Goal: Information Seeking & Learning: Learn about a topic

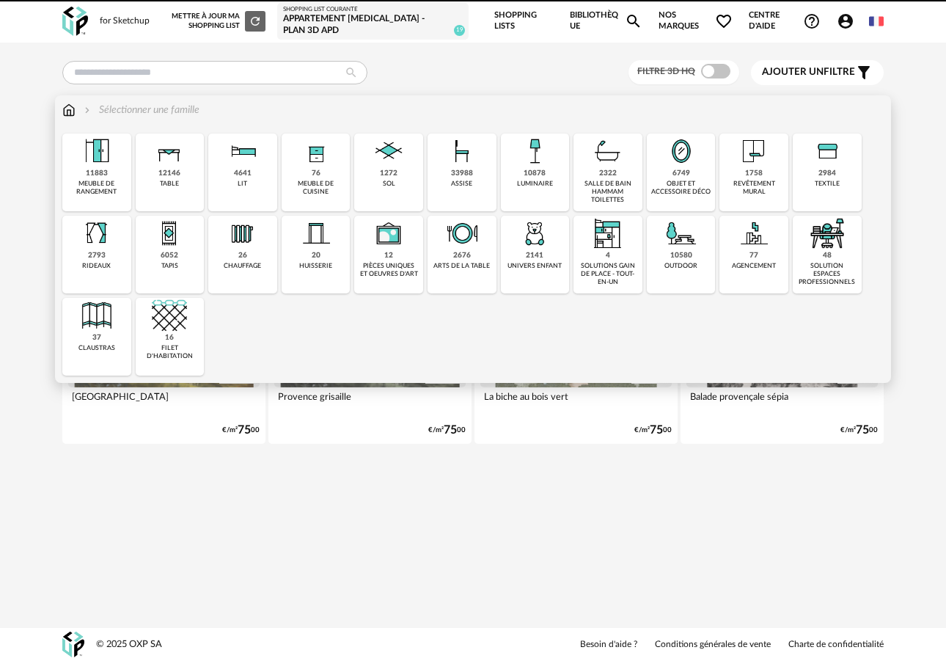
click at [685, 188] on div "objet et accessoire déco" at bounding box center [681, 188] width 60 height 17
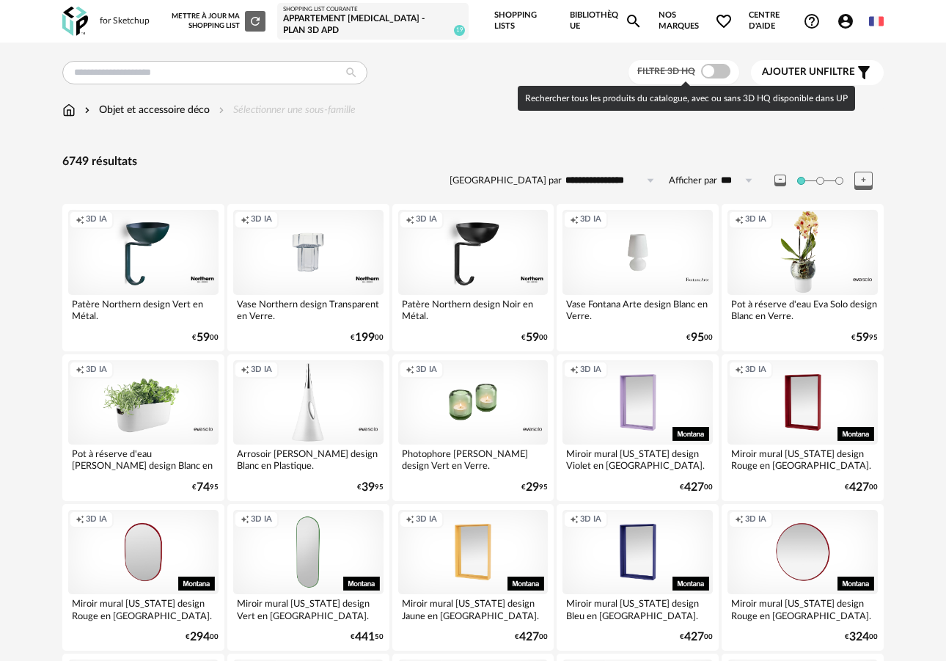
click at [711, 73] on span at bounding box center [715, 71] width 29 height 15
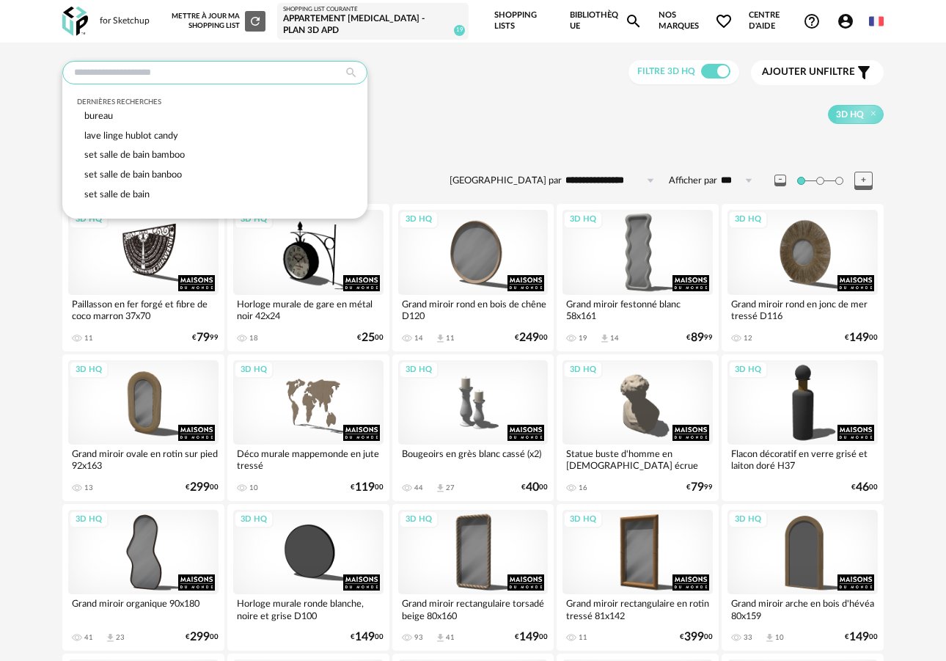
click at [251, 77] on input "text" at bounding box center [214, 72] width 305 height 23
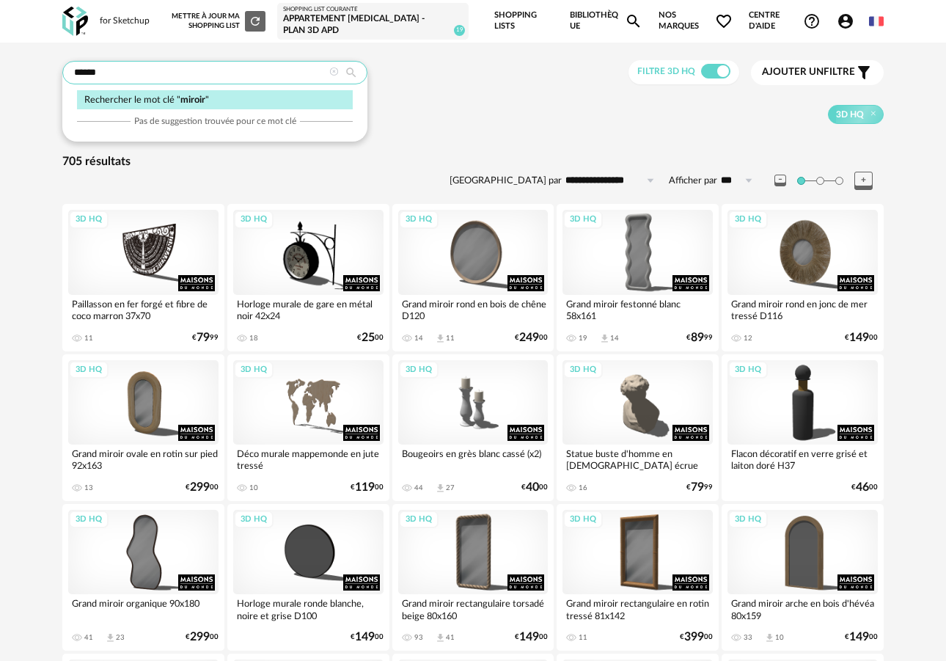
type input "******"
type input "**********"
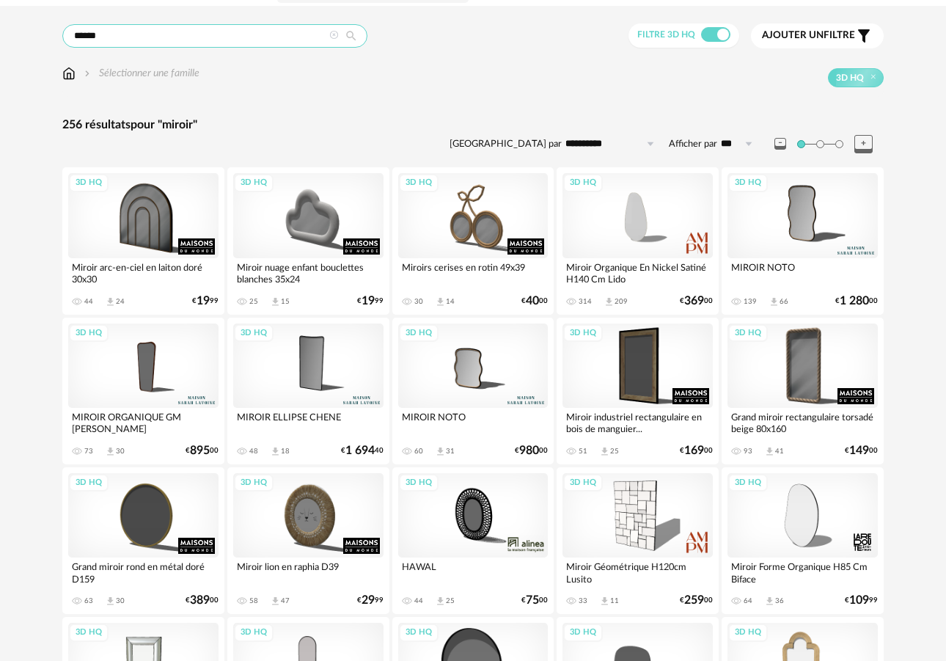
scroll to position [40, 0]
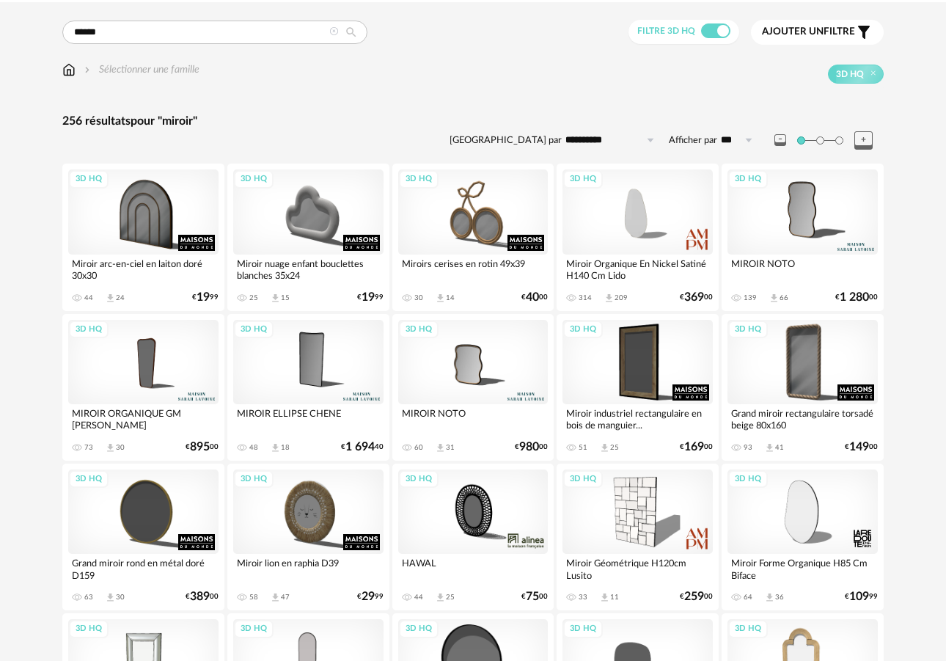
click at [318, 373] on div "3D HQ" at bounding box center [308, 362] width 150 height 84
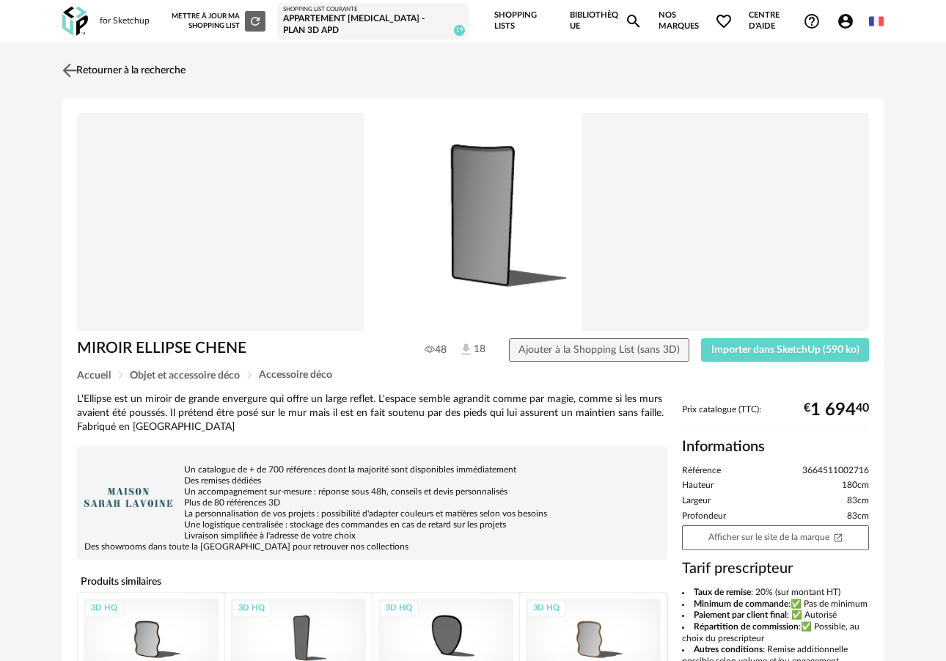
click at [62, 70] on img at bounding box center [69, 69] width 21 height 21
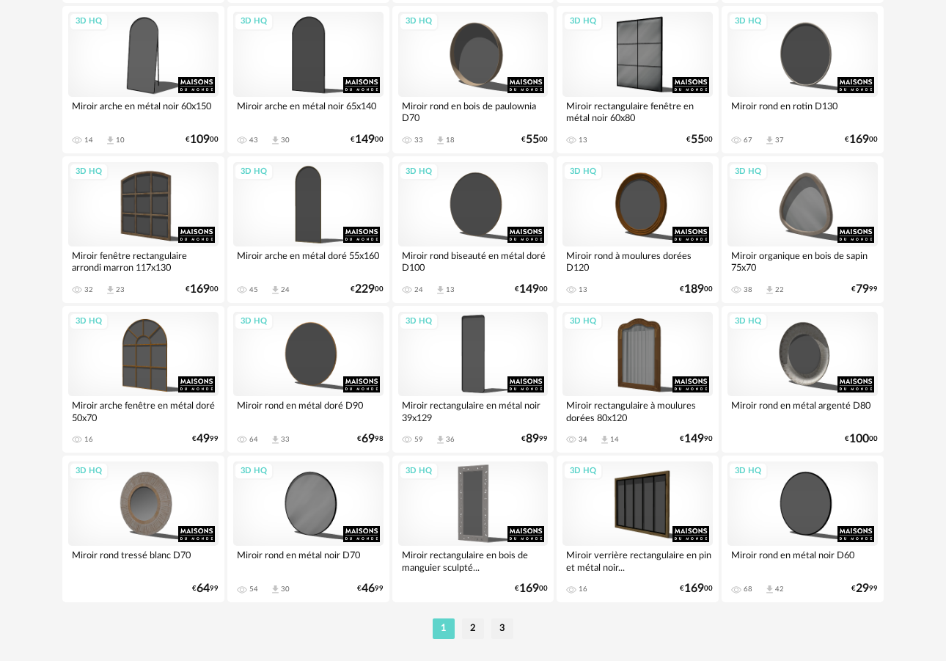
scroll to position [2599, 0]
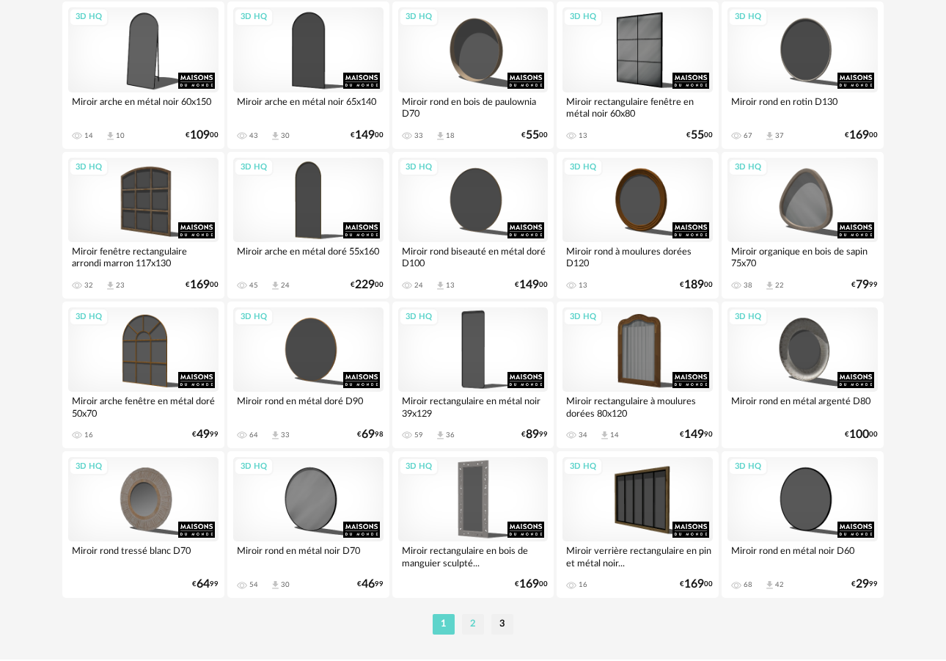
click at [475, 635] on li "2" at bounding box center [473, 624] width 22 height 21
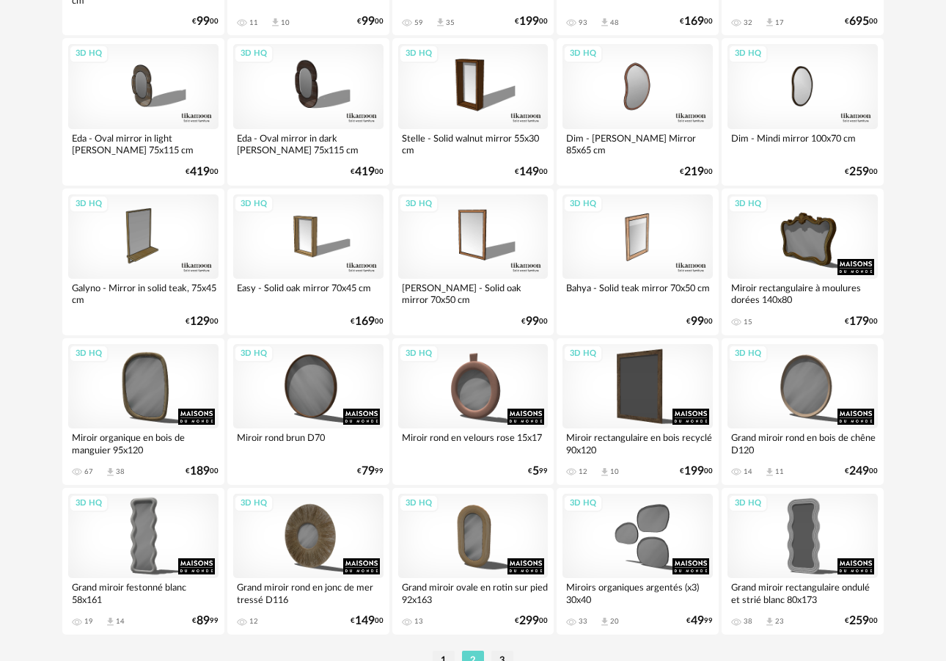
scroll to position [2631, 0]
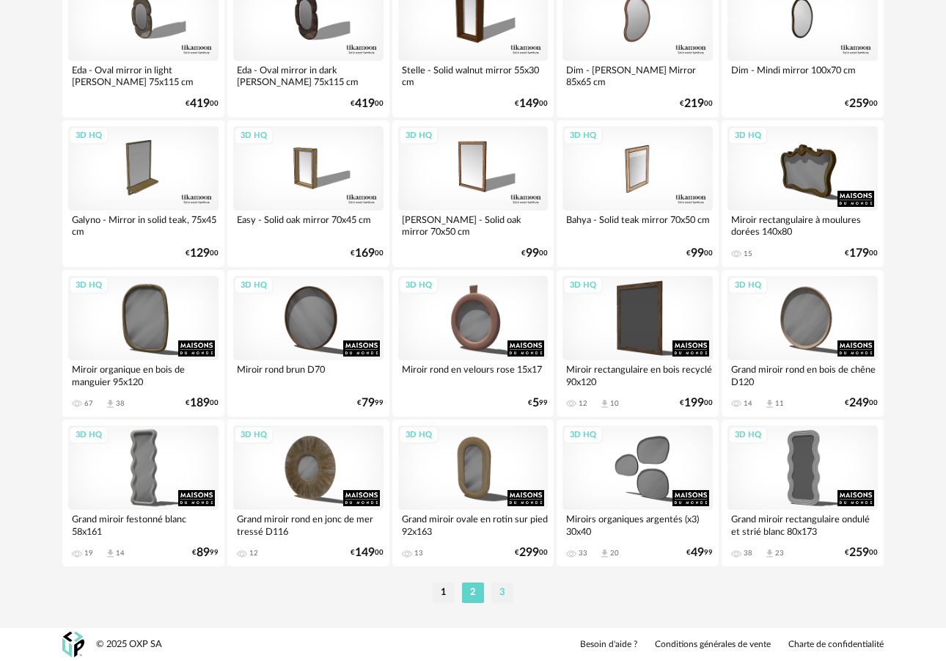
click at [498, 591] on li "3" at bounding box center [503, 593] width 22 height 21
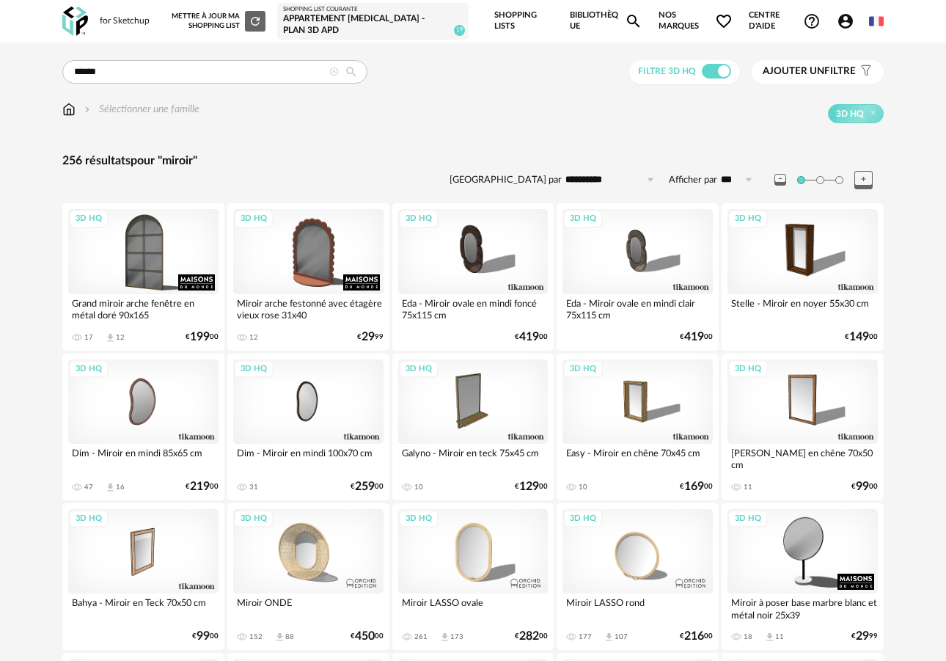
click at [337, 74] on icon at bounding box center [334, 72] width 10 height 10
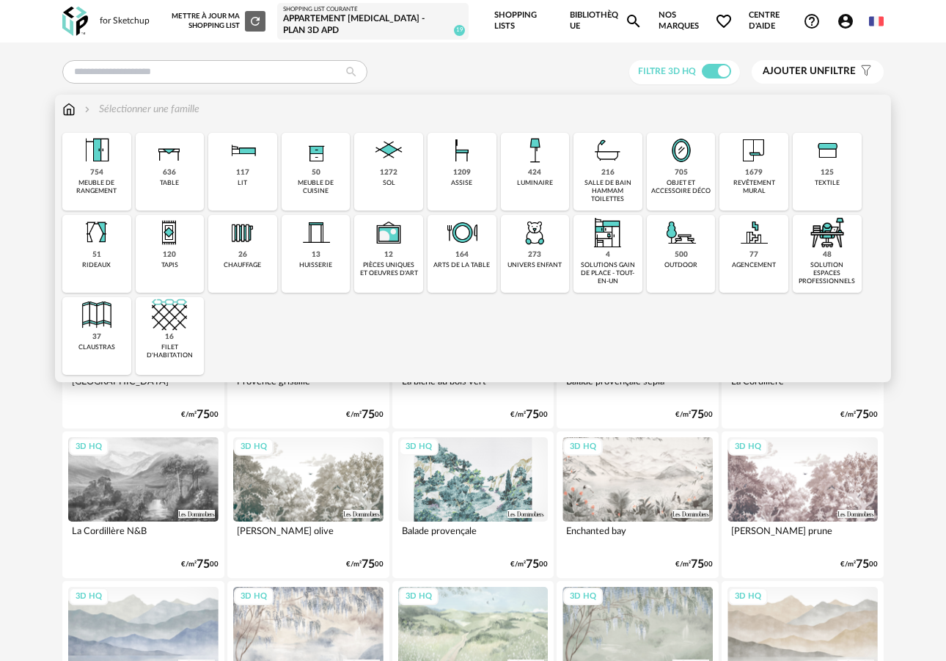
click at [764, 164] on img at bounding box center [754, 150] width 35 height 35
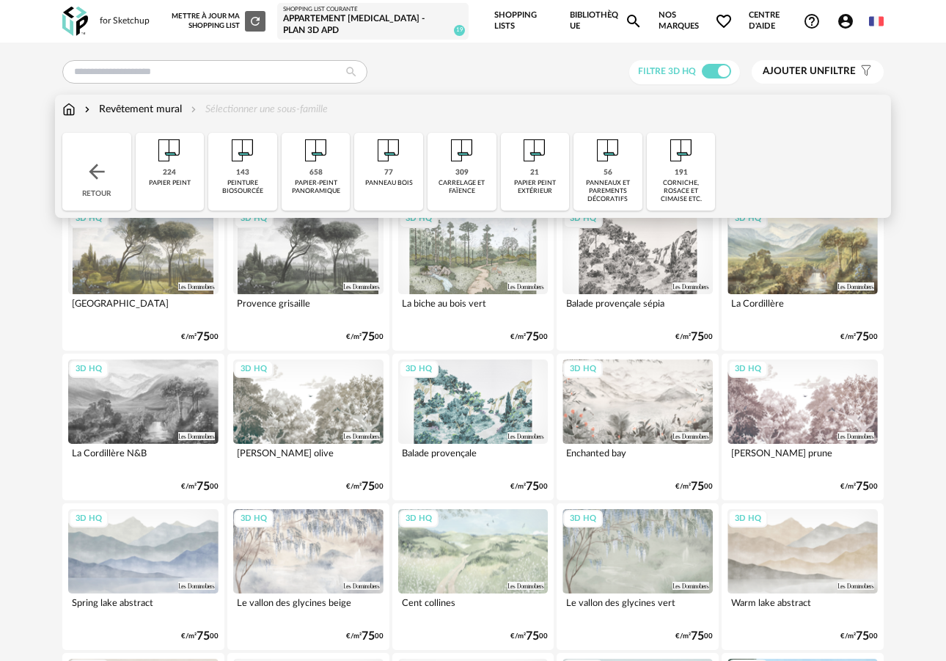
drag, startPoint x: 76, startPoint y: 116, endPoint x: 67, endPoint y: 114, distance: 8.9
click at [76, 115] on div "Revêtement mural Sélectionner une sous-famille" at bounding box center [195, 109] width 266 height 15
click at [67, 114] on img at bounding box center [68, 109] width 13 height 15
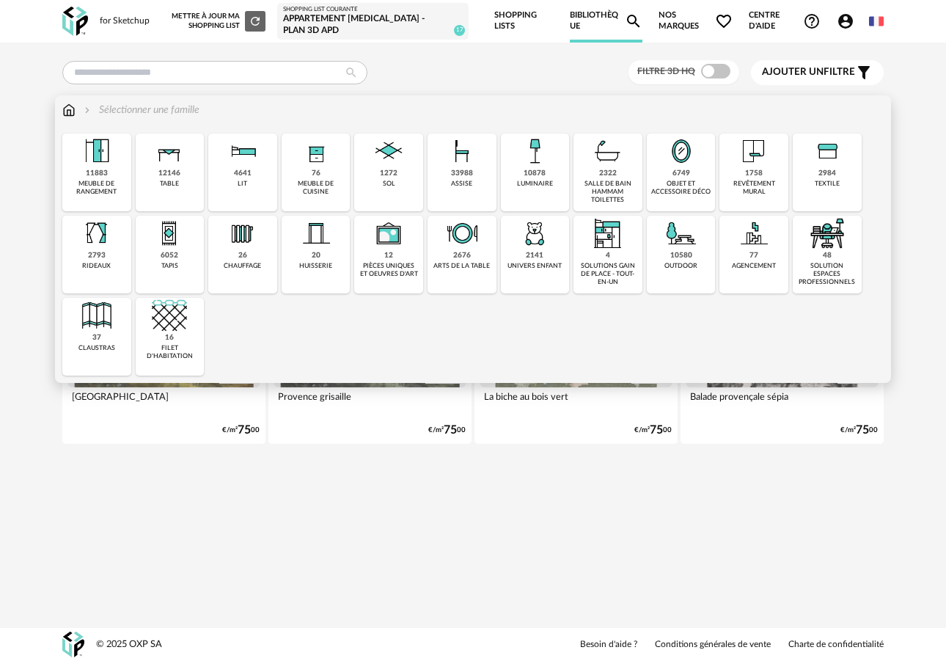
click at [673, 169] on div "6749" at bounding box center [682, 174] width 18 height 10
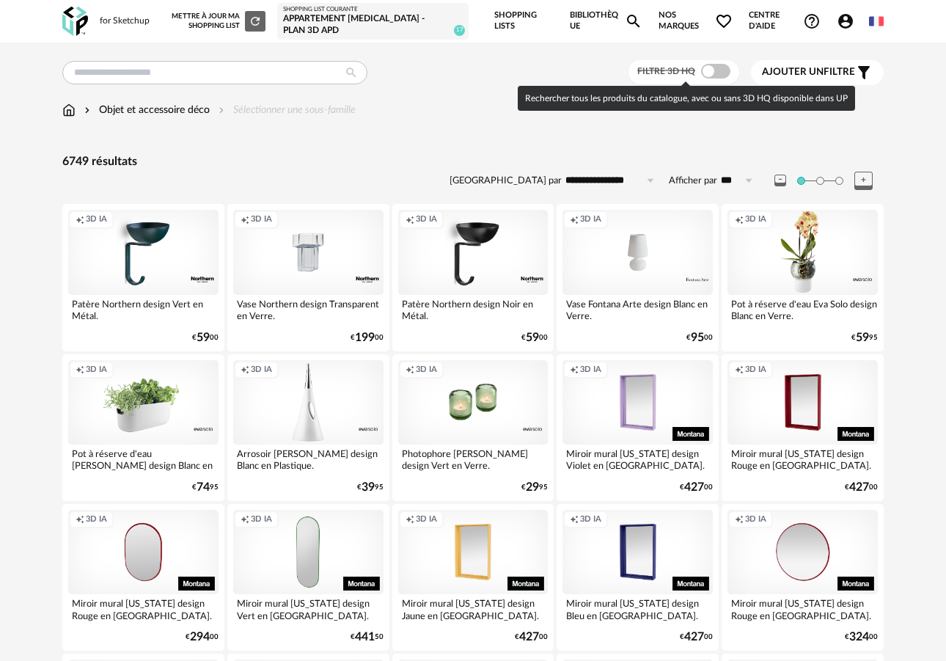
click at [716, 73] on span at bounding box center [715, 71] width 29 height 15
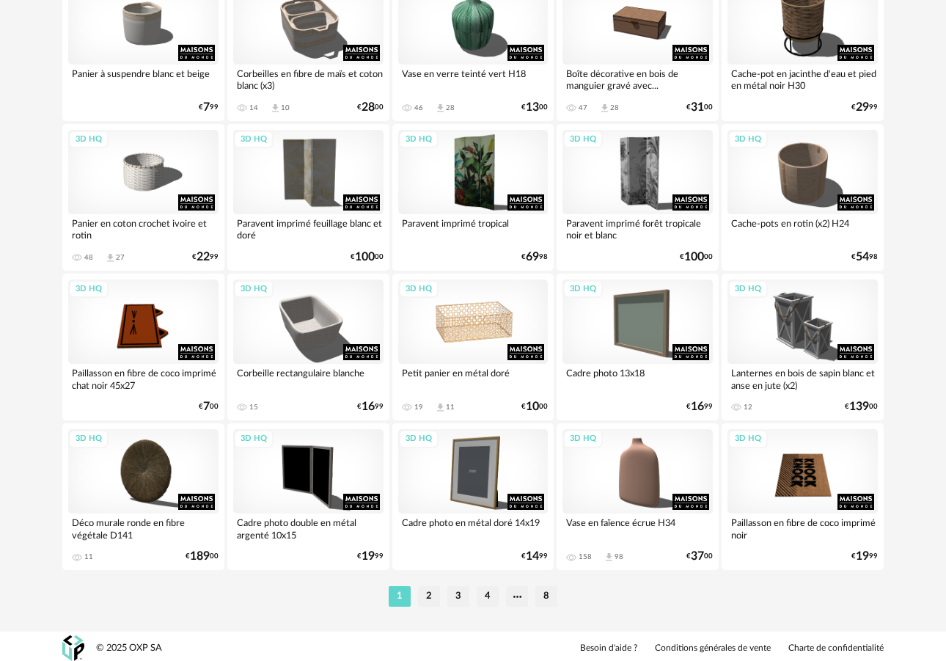
scroll to position [2628, 0]
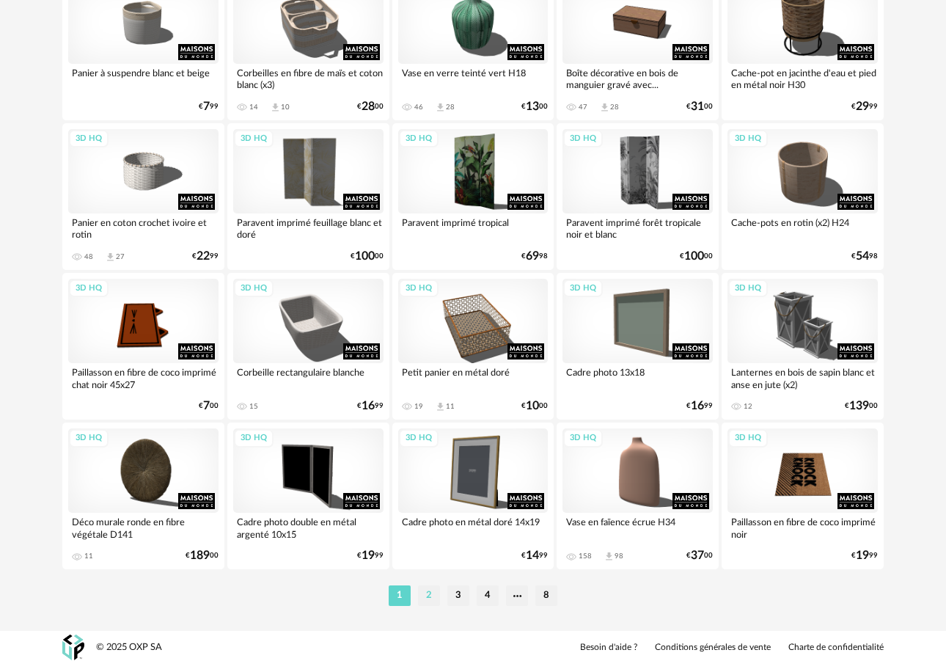
click at [426, 601] on li "2" at bounding box center [429, 595] width 22 height 21
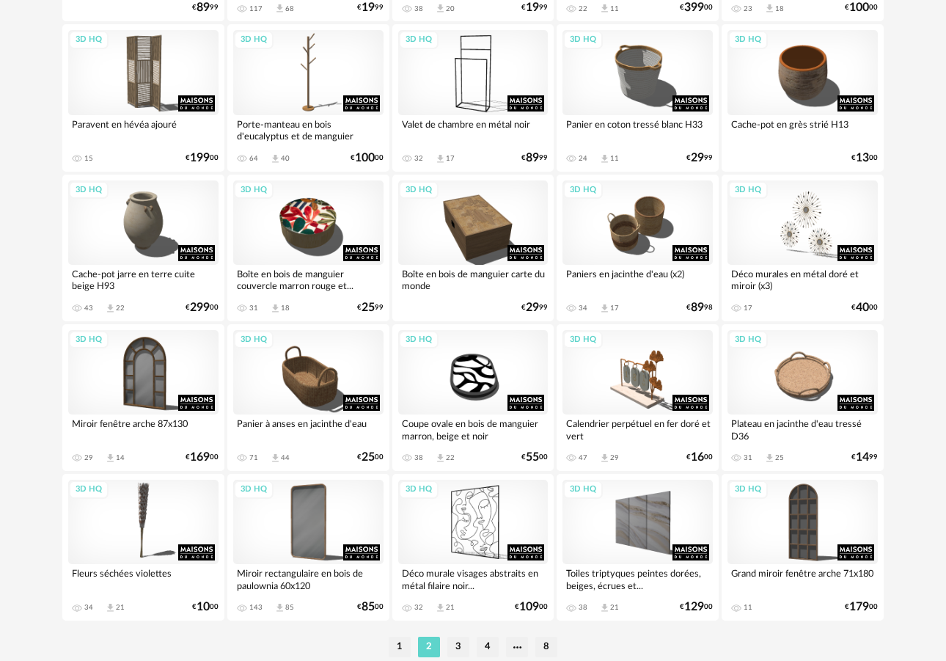
scroll to position [2631, 0]
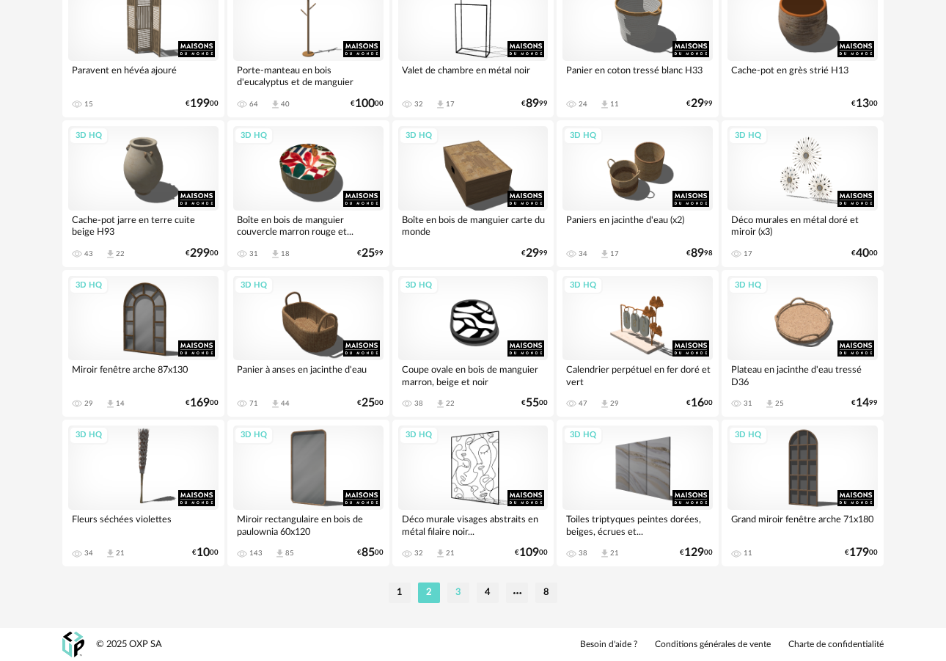
click at [455, 595] on li "3" at bounding box center [459, 593] width 22 height 21
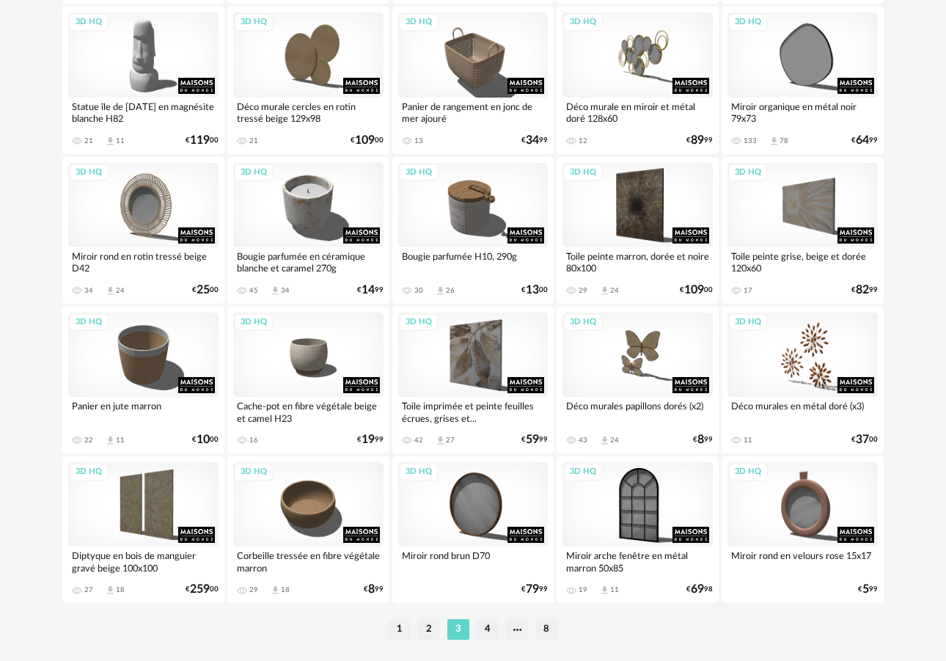
scroll to position [2631, 0]
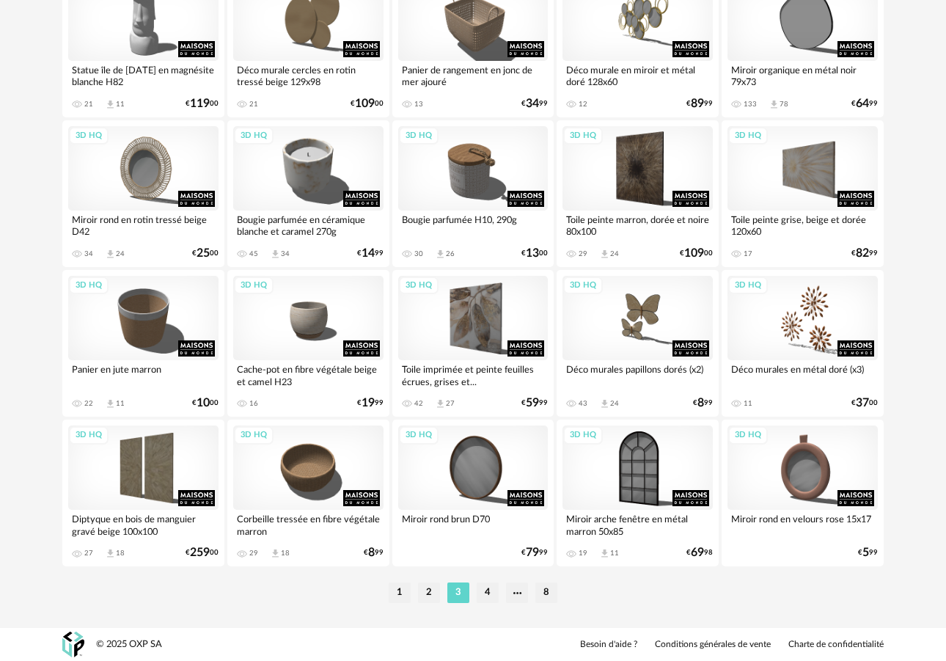
click at [489, 593] on li "4" at bounding box center [488, 593] width 22 height 21
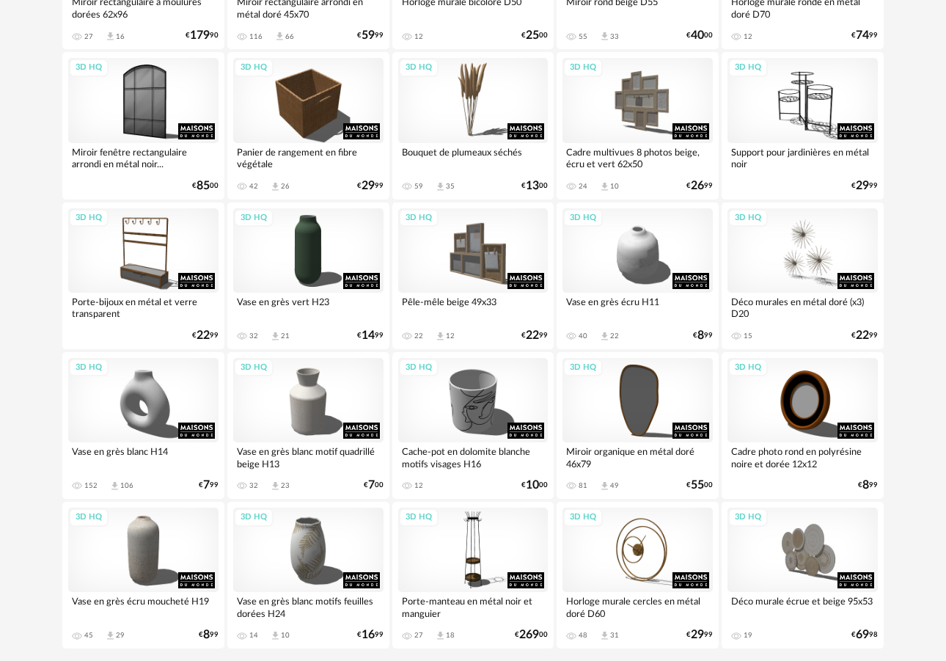
scroll to position [2631, 0]
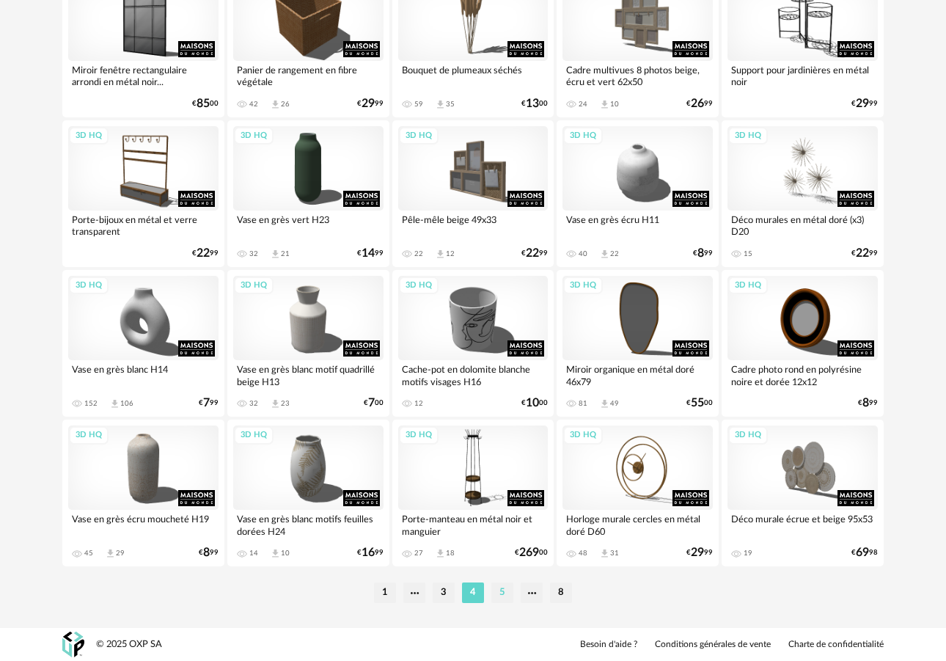
click at [499, 593] on li "5" at bounding box center [503, 593] width 22 height 21
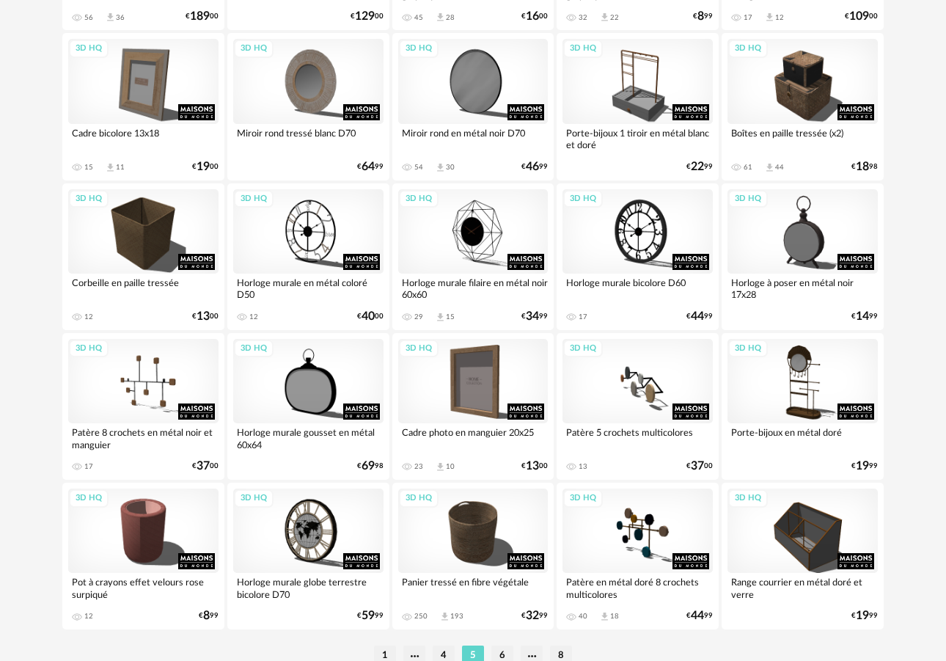
scroll to position [2631, 0]
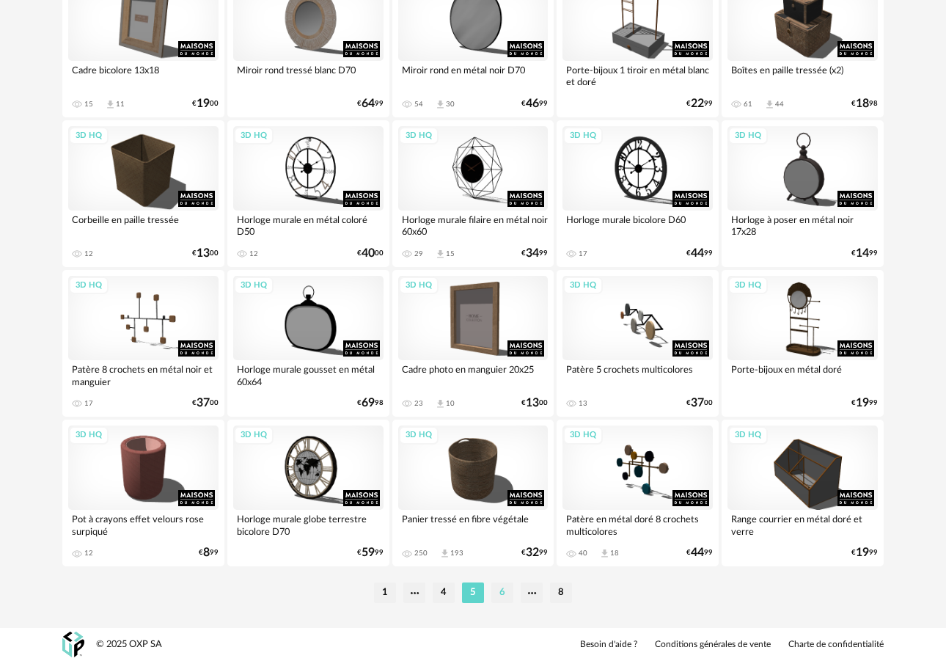
click at [500, 594] on li "6" at bounding box center [503, 593] width 22 height 21
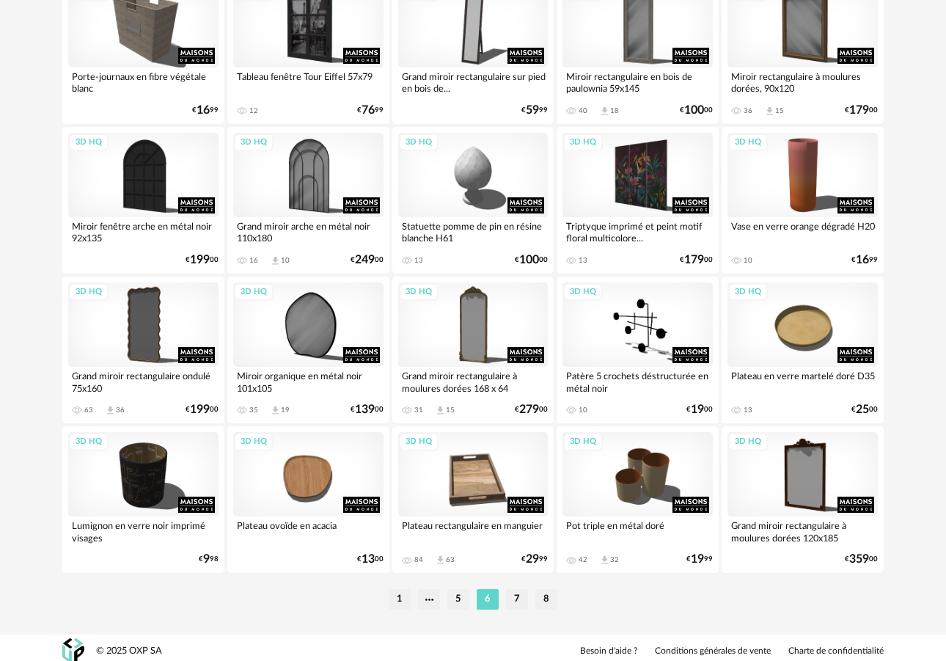
scroll to position [2631, 0]
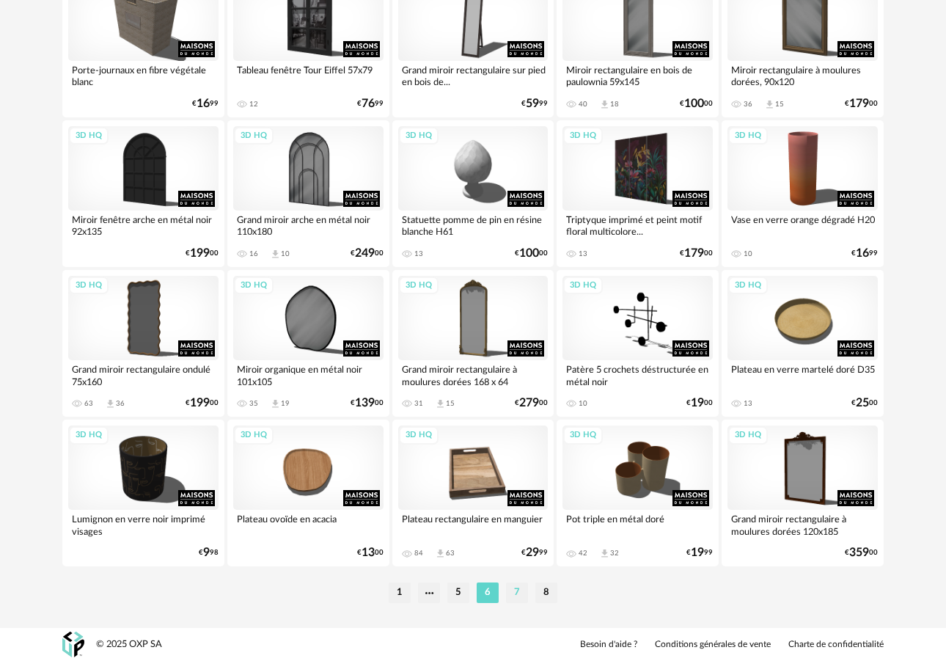
click at [511, 592] on ul "1 5 6 7 8" at bounding box center [473, 593] width 176 height 21
click at [515, 591] on li "7" at bounding box center [517, 593] width 22 height 21
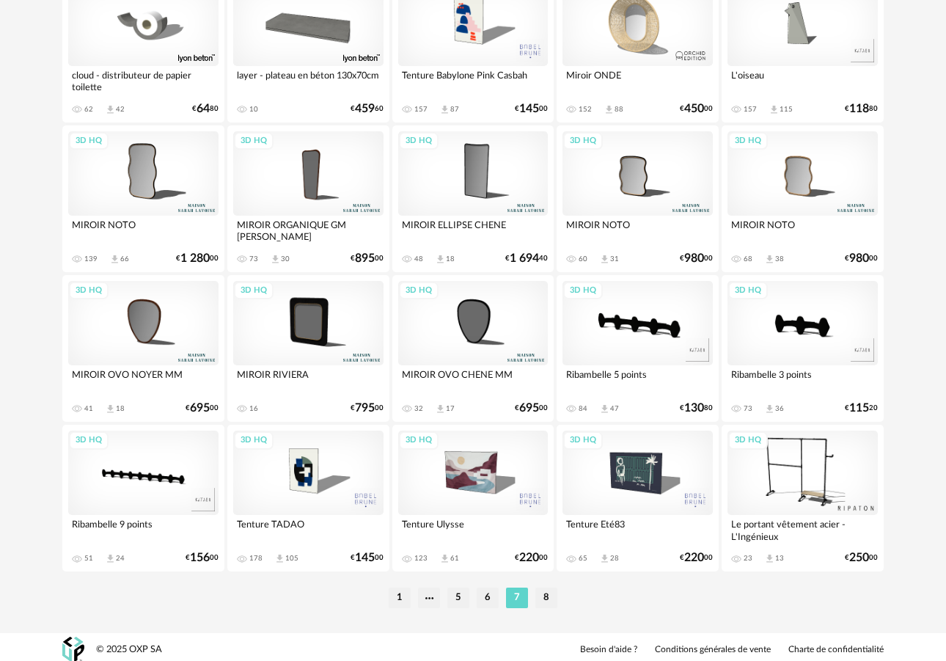
scroll to position [2631, 0]
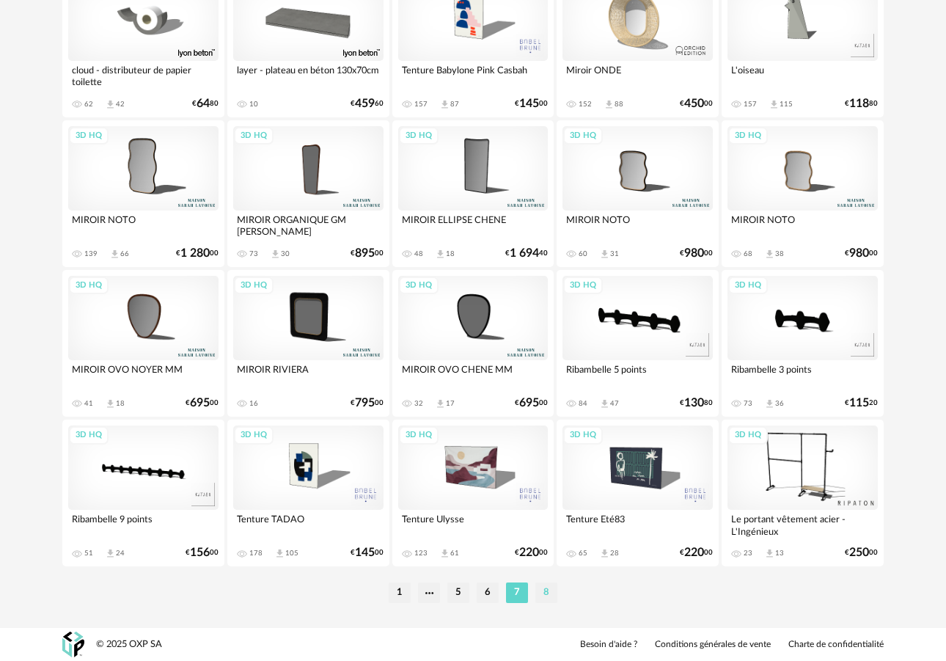
click at [539, 592] on li "8" at bounding box center [547, 593] width 22 height 21
